Goal: Transaction & Acquisition: Download file/media

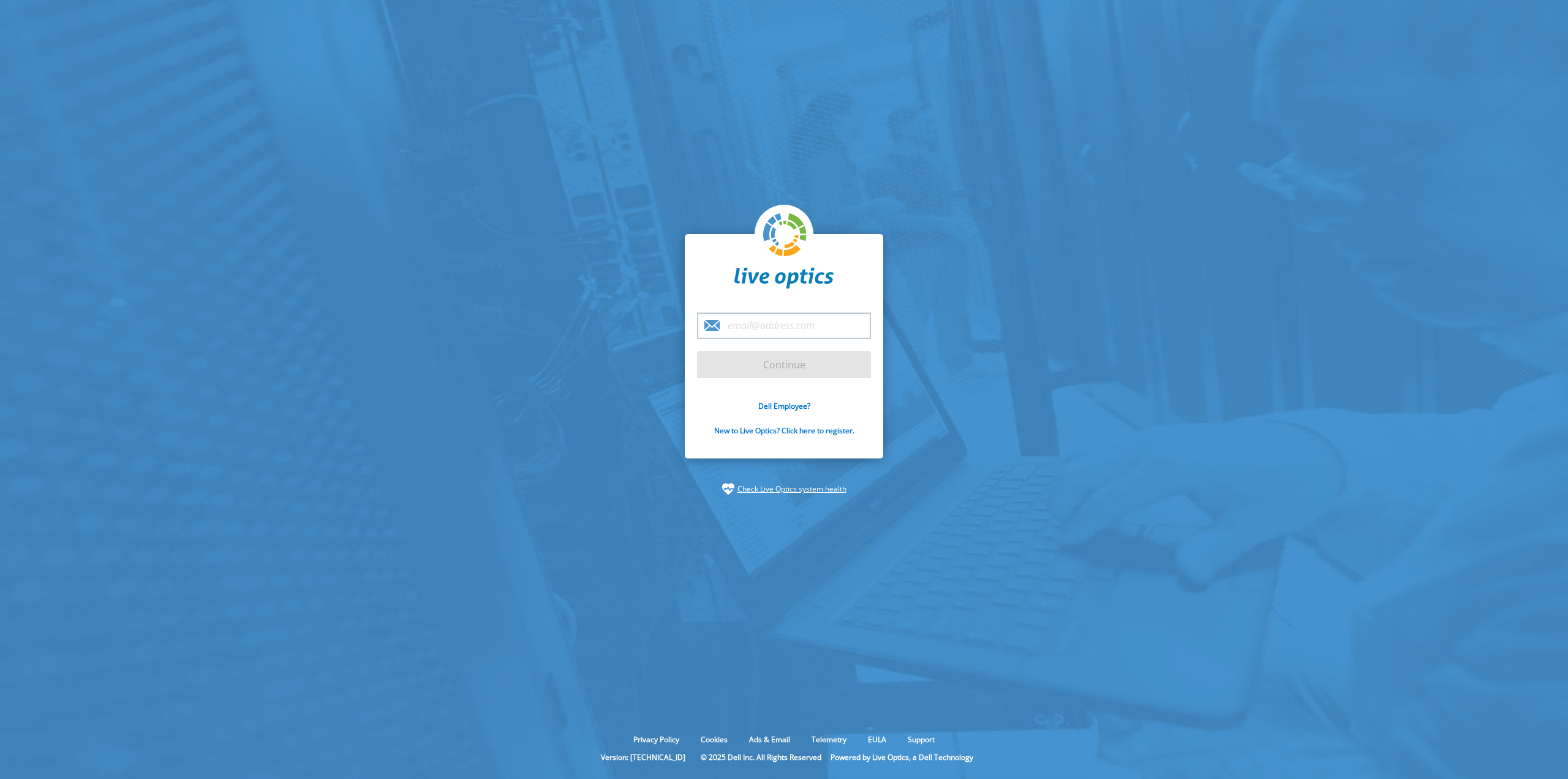
click at [747, 321] on input "email" at bounding box center [783, 326] width 174 height 26
click at [1239, 292] on section "chuck Continue Dell Employee? New to Live Optics? Click here to register. Check…" at bounding box center [784, 365] width 1568 height 729
click at [782, 323] on input "chuck" at bounding box center [783, 326] width 174 height 26
type input "[PERSON_NAME][EMAIL_ADDRESS][PERSON_NAME][DOMAIN_NAME]"
click at [800, 370] on input "Continue" at bounding box center [783, 365] width 174 height 27
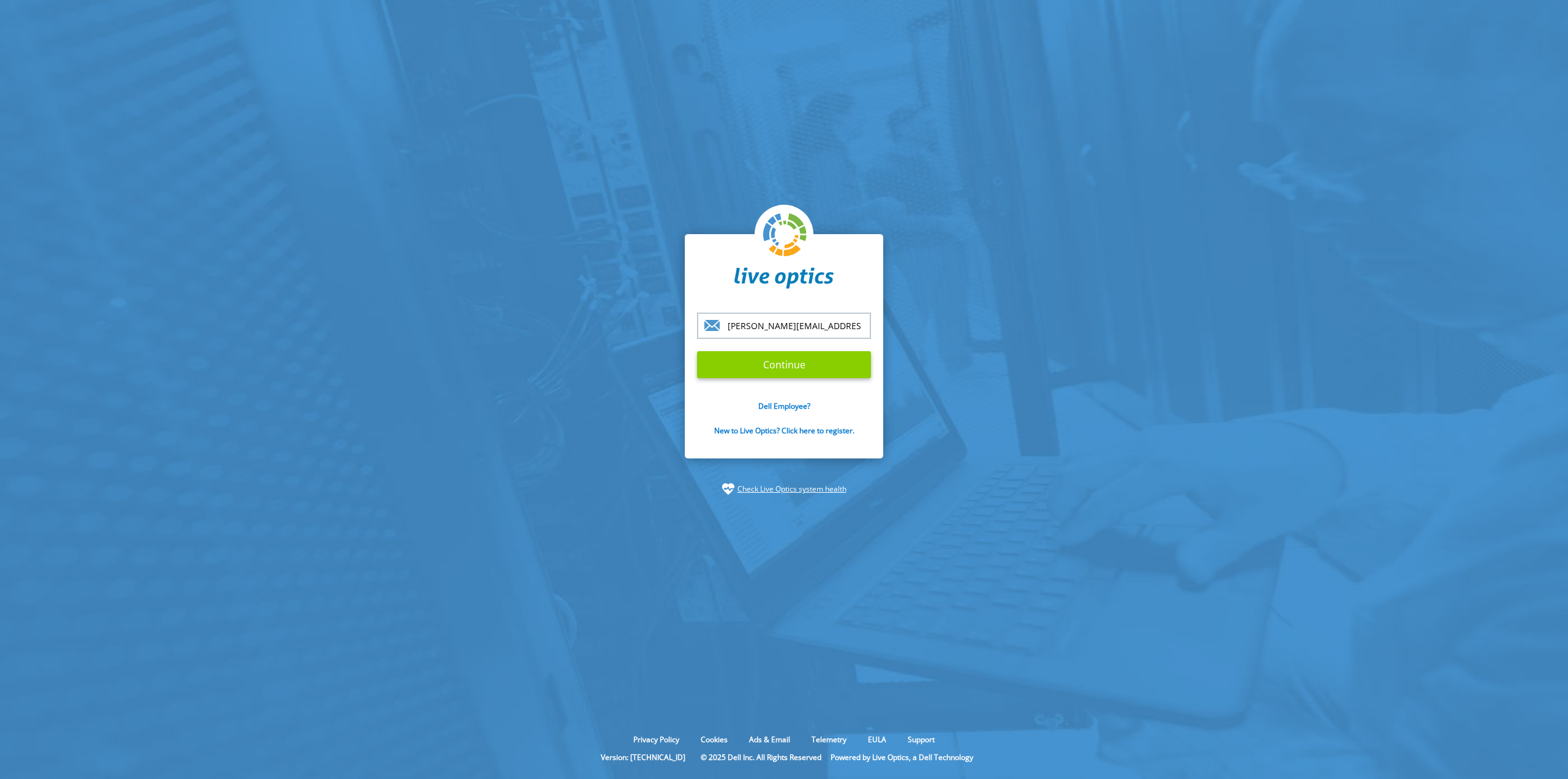
click at [787, 363] on input "Continue" at bounding box center [783, 365] width 174 height 27
click at [798, 365] on input "Continue" at bounding box center [783, 365] width 174 height 27
click at [791, 370] on input "Continue" at bounding box center [783, 365] width 174 height 27
click at [790, 368] on input "Continue" at bounding box center [783, 365] width 174 height 27
click at [840, 323] on input "[PERSON_NAME][EMAIL_ADDRESS][PERSON_NAME][DOMAIN_NAME]" at bounding box center [783, 326] width 174 height 26
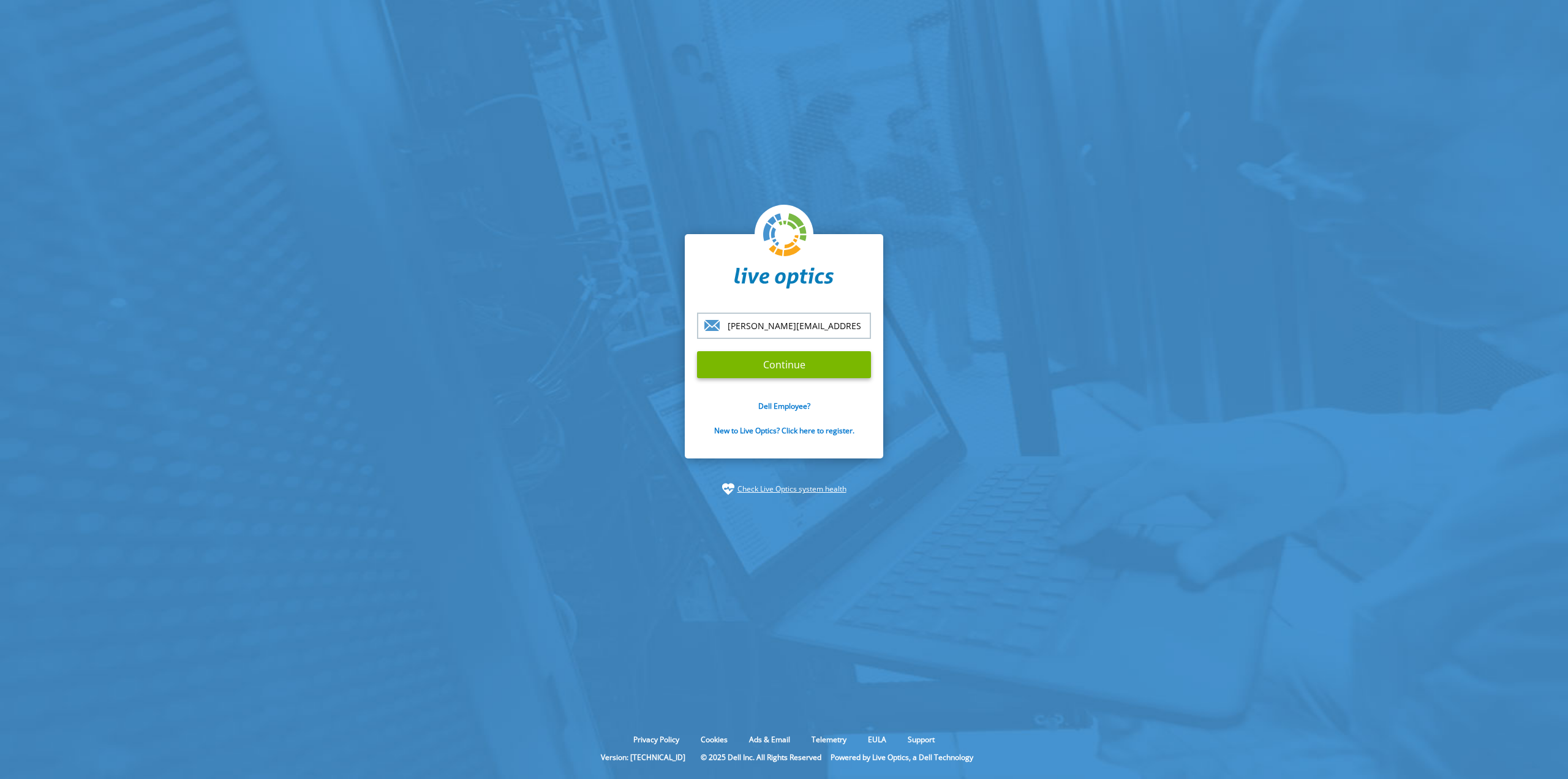
click at [697, 351] on input "Continue" at bounding box center [783, 365] width 174 height 27
click at [782, 368] on input "Continue" at bounding box center [783, 365] width 174 height 27
click at [779, 365] on input "Continue" at bounding box center [783, 365] width 174 height 27
type input "[PERSON_NAME][EMAIL_ADDRESS][PERSON_NAME][DOMAIN_NAME]"
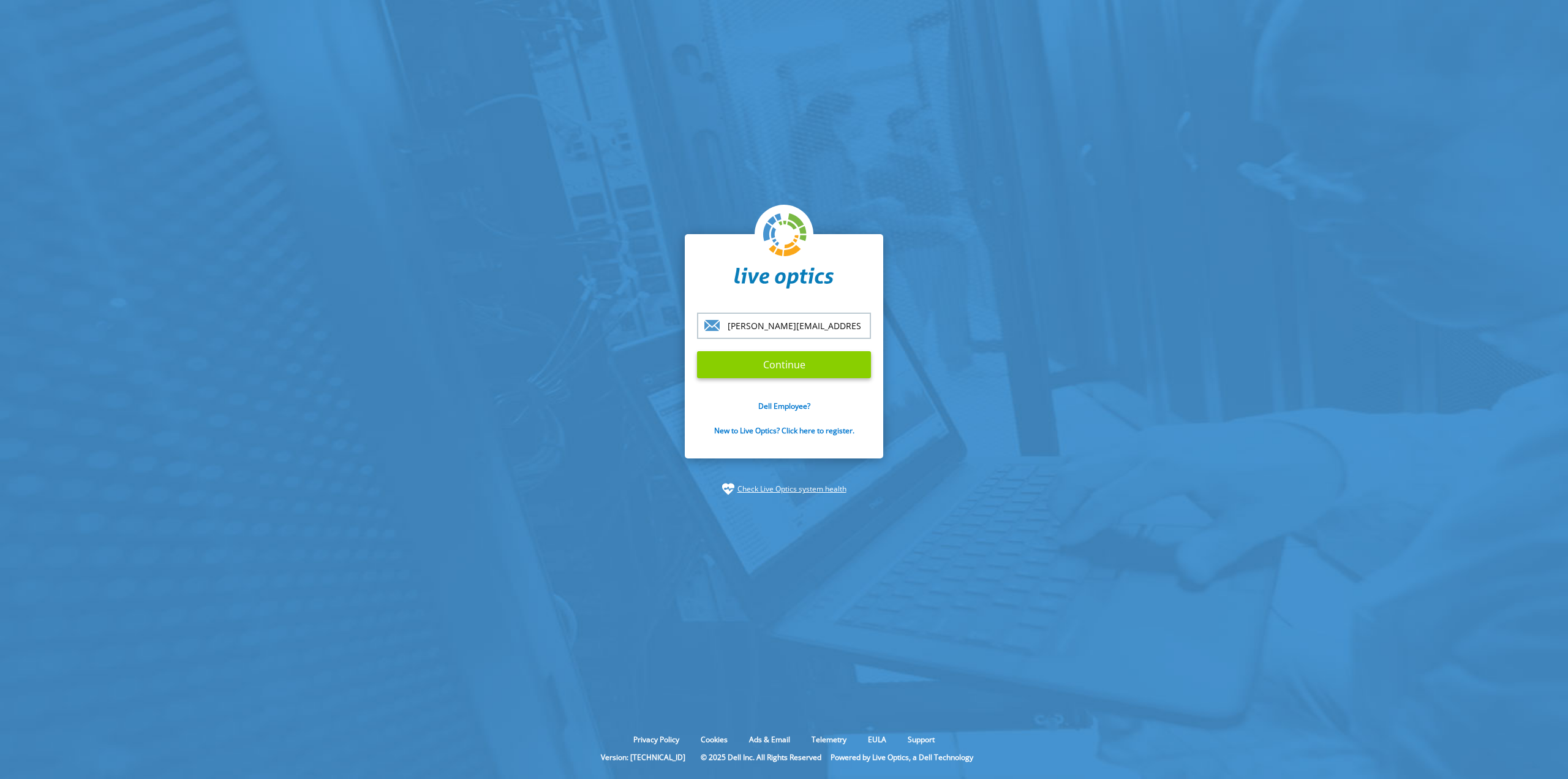
click at [776, 363] on input "Continue" at bounding box center [783, 365] width 174 height 27
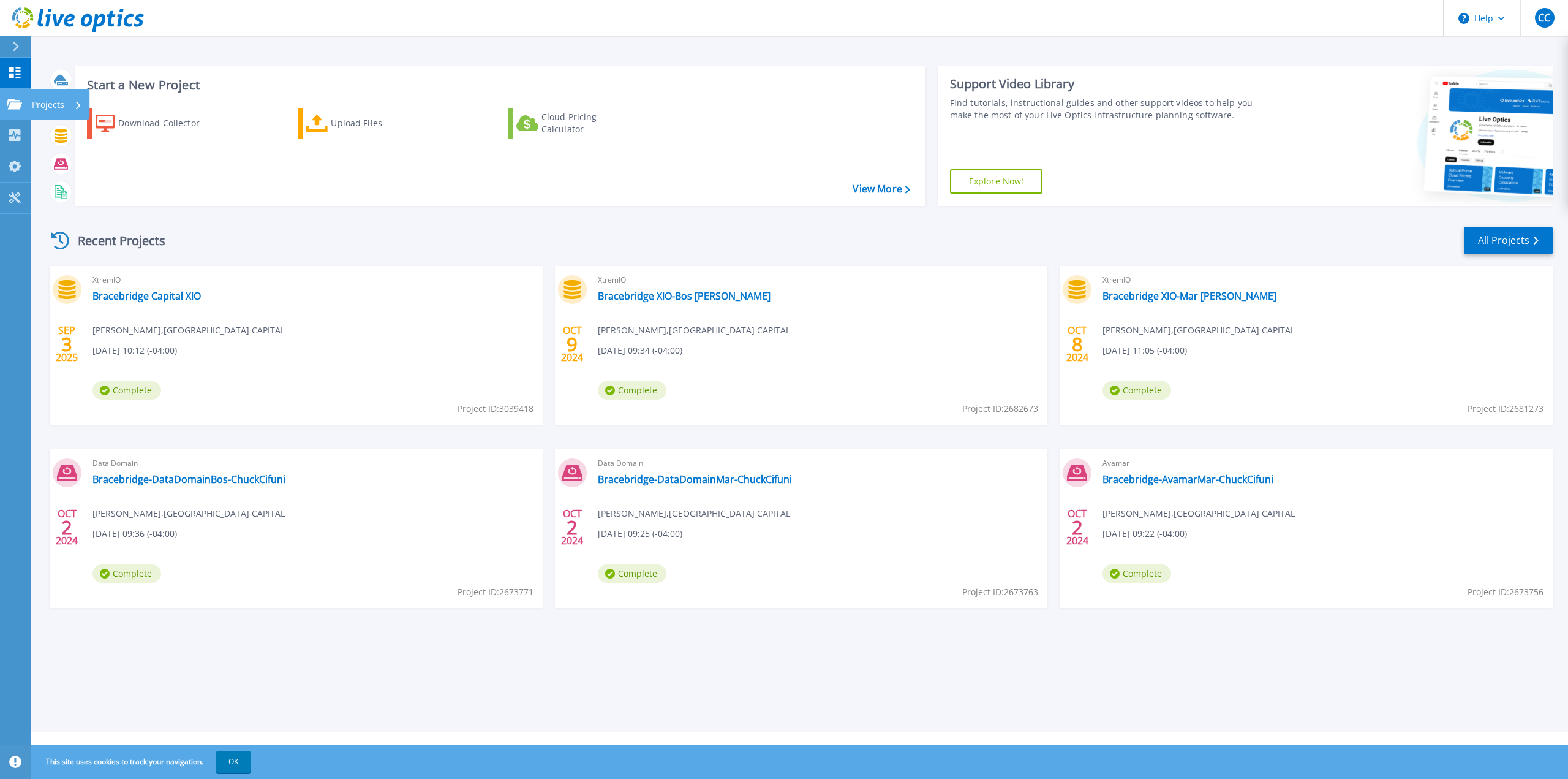
click at [48, 104] on p "Projects" at bounding box center [48, 104] width 33 height 32
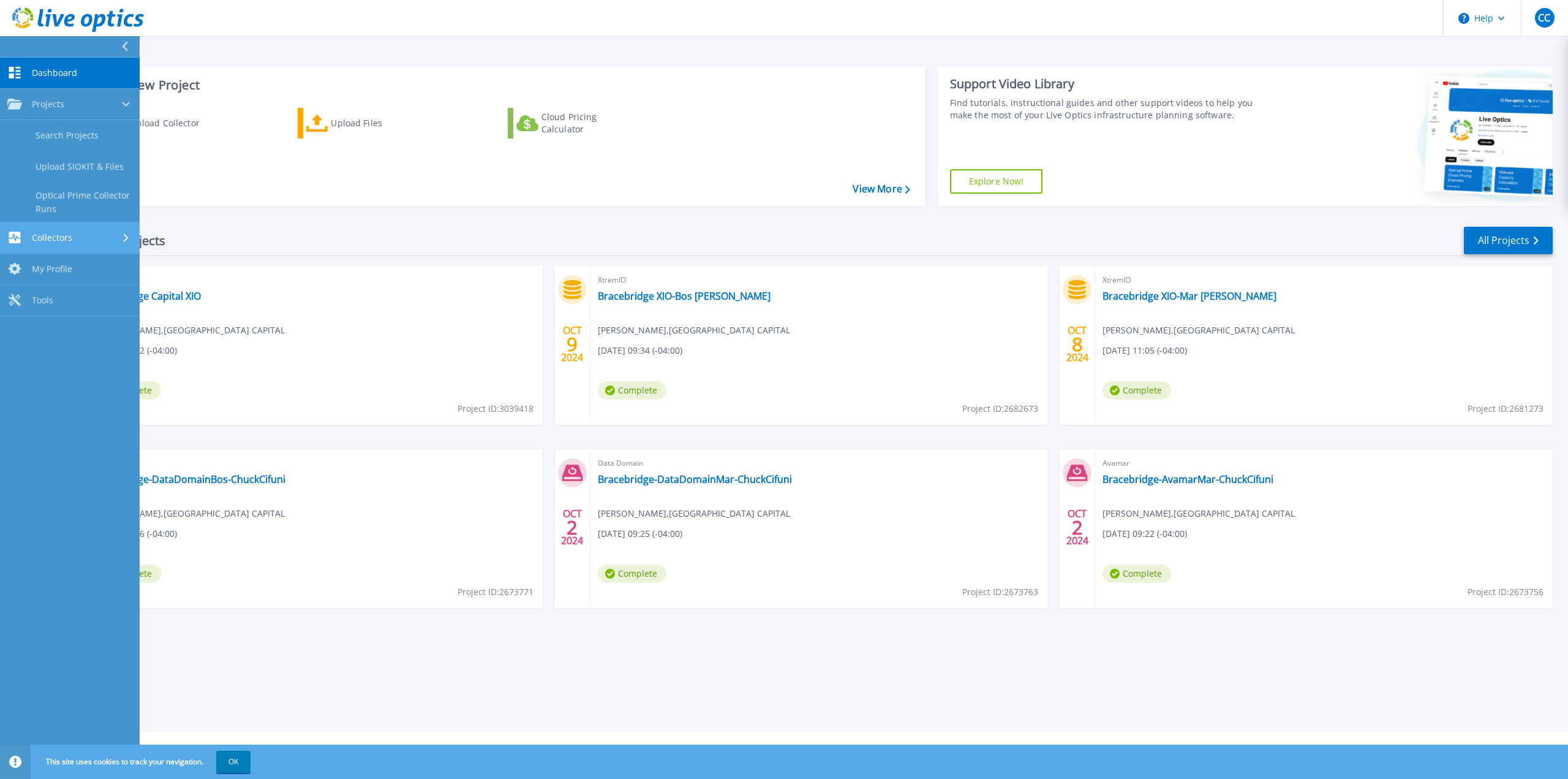
click at [76, 228] on link "Collectors Collectors" at bounding box center [69, 238] width 139 height 31
click at [349, 193] on div "Download Collector Upload Files Cloud Pricing Calculator" at bounding box center [498, 149] width 842 height 102
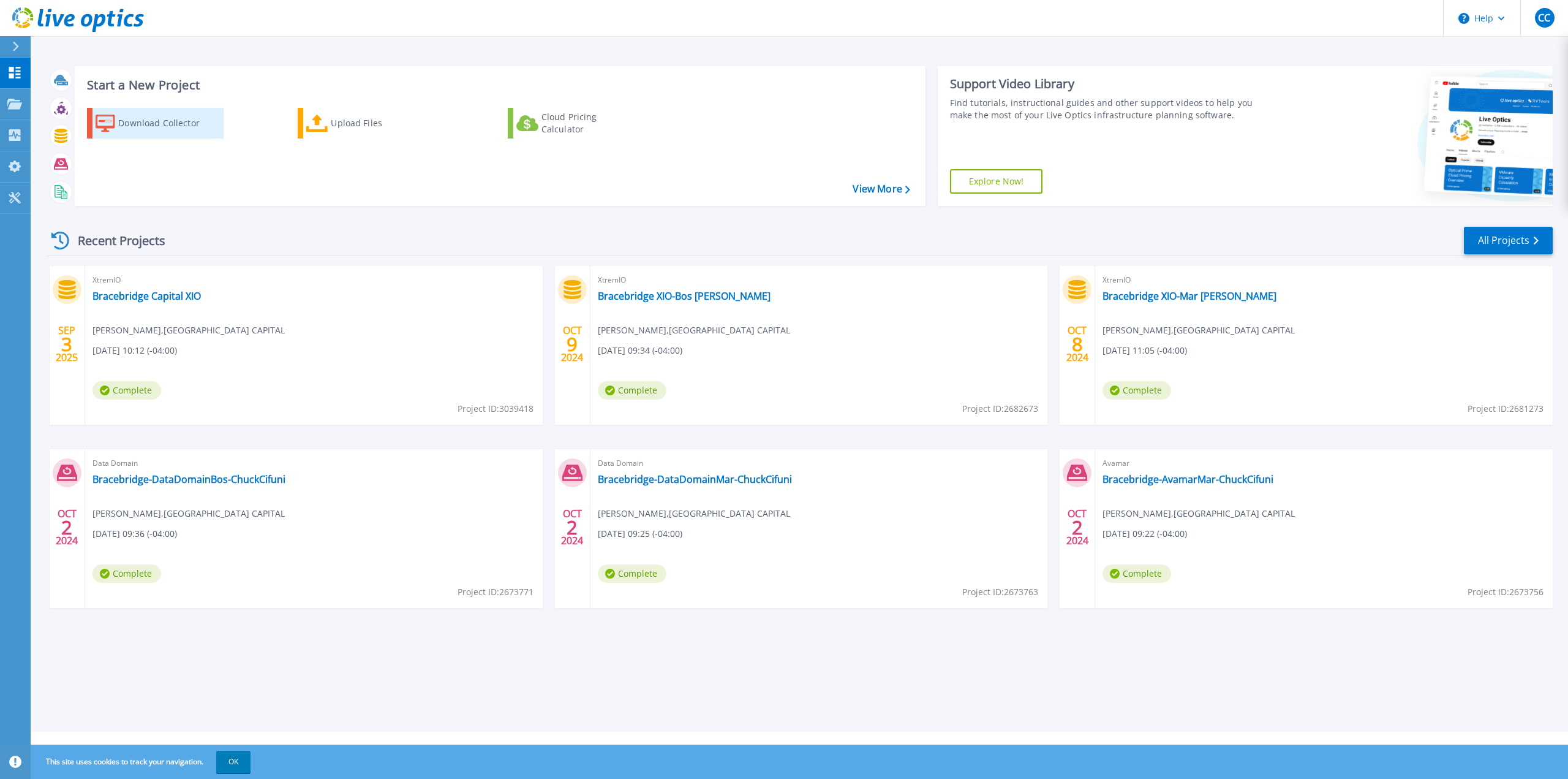
click at [152, 125] on div "Download Collector" at bounding box center [167, 122] width 98 height 24
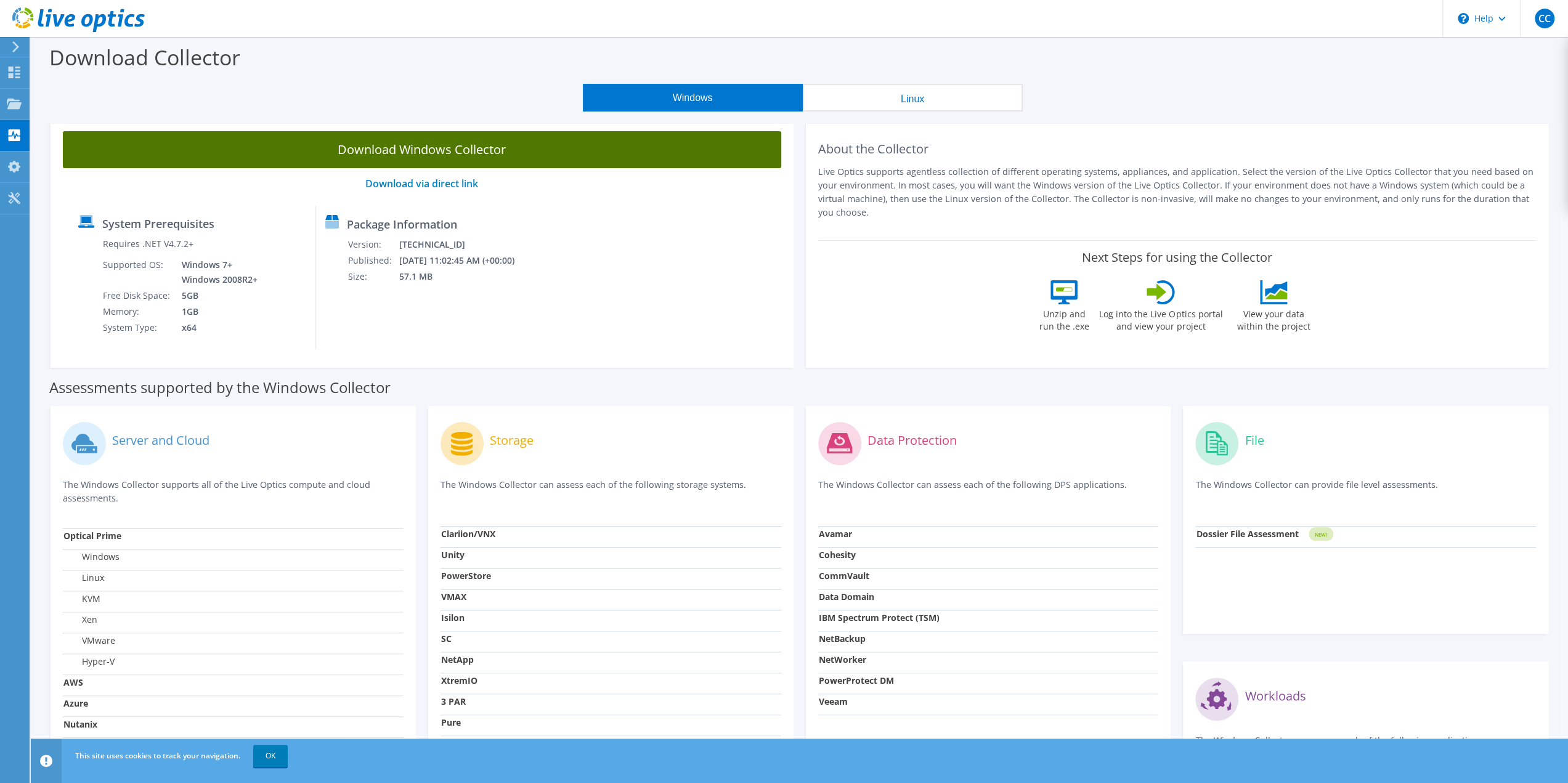
click at [403, 150] on link "Download Windows Collector" at bounding box center [421, 150] width 718 height 37
